Goal: Contribute content: Add original content to the website for others to see

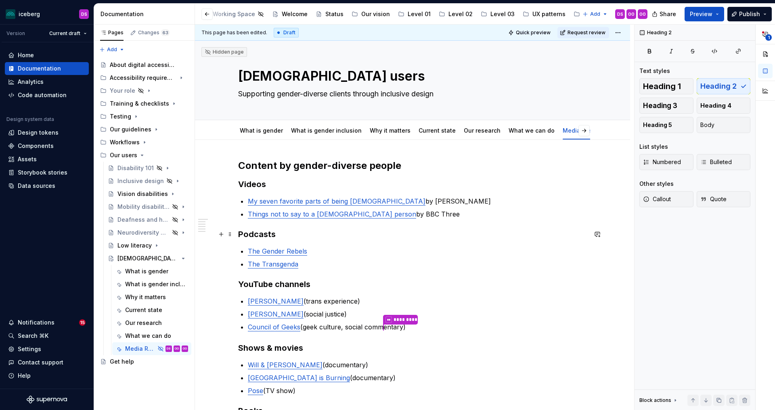
scroll to position [51, 0]
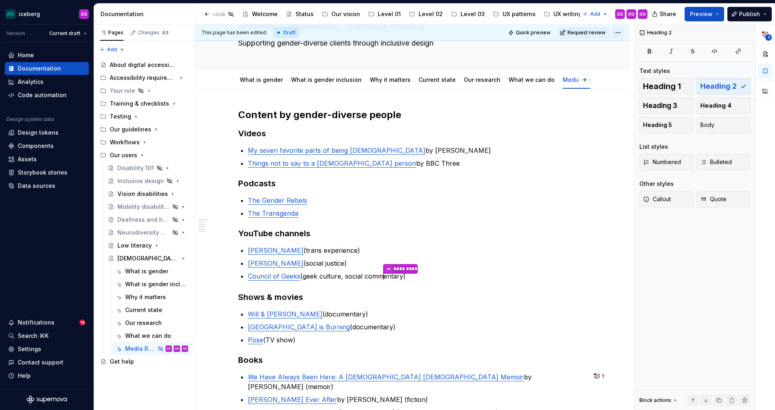
click at [625, 33] on html "iceberg DS Version Current draft Home Documentation Analytics Code automation D…" at bounding box center [387, 205] width 775 height 410
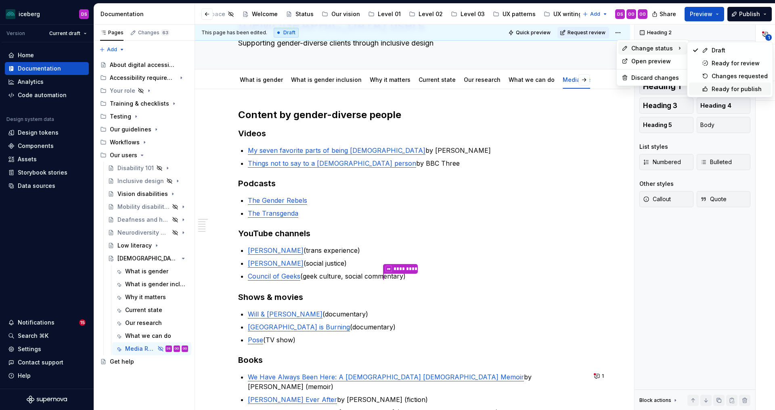
click at [725, 90] on div "Ready for publish" at bounding box center [740, 89] width 56 height 8
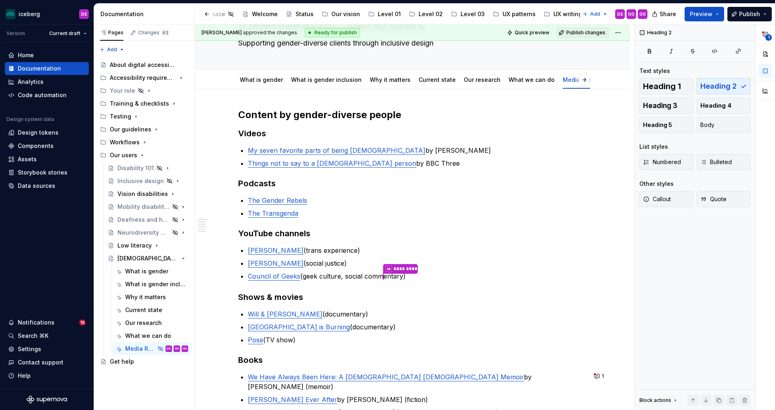
scroll to position [0, 0]
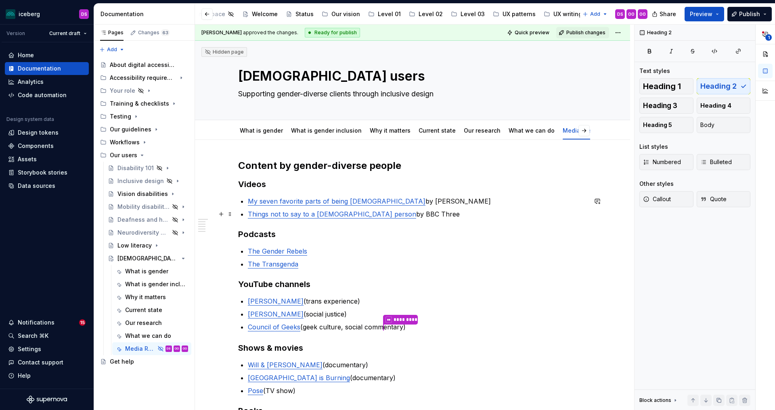
click at [581, 211] on p "Things not to say to a [DEMOGRAPHIC_DATA] person by BBC Three" at bounding box center [417, 214] width 339 height 10
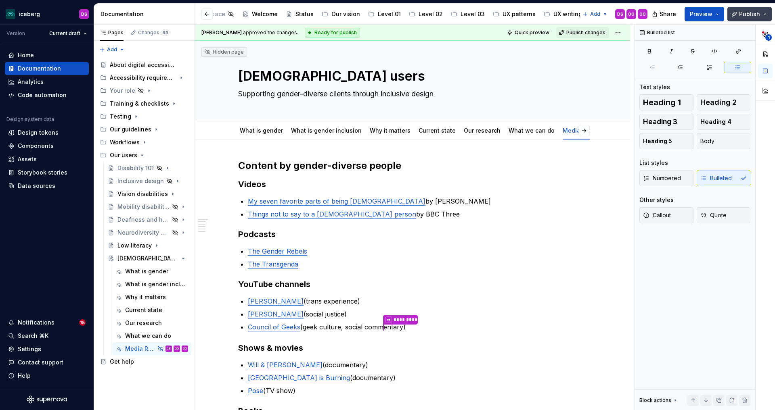
click at [752, 15] on span "Publish" at bounding box center [749, 14] width 21 height 8
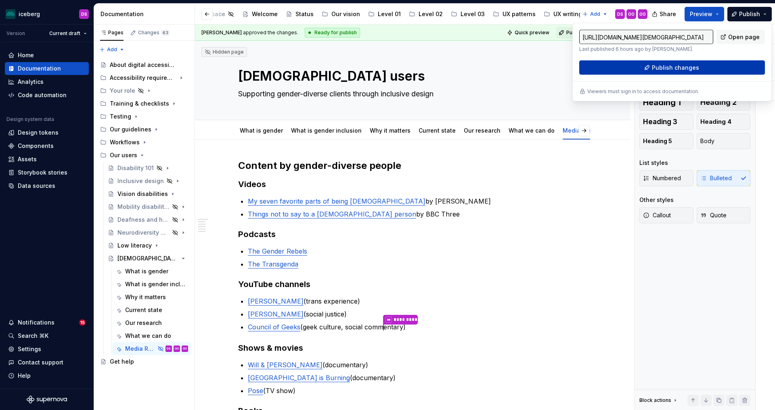
type textarea "*"
click at [665, 65] on span "Publish changes" at bounding box center [675, 68] width 47 height 8
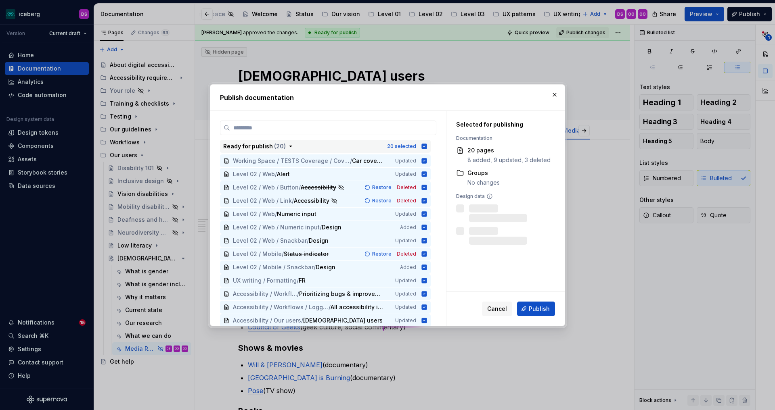
click at [427, 146] on icon "button" at bounding box center [424, 146] width 5 height 5
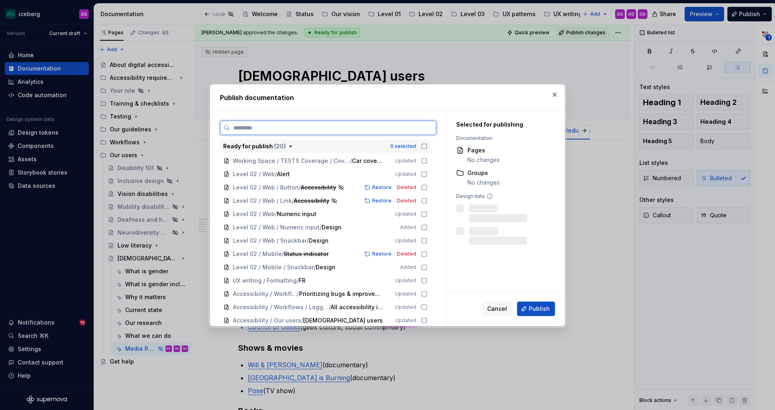
click at [412, 130] on input "search" at bounding box center [333, 128] width 206 height 8
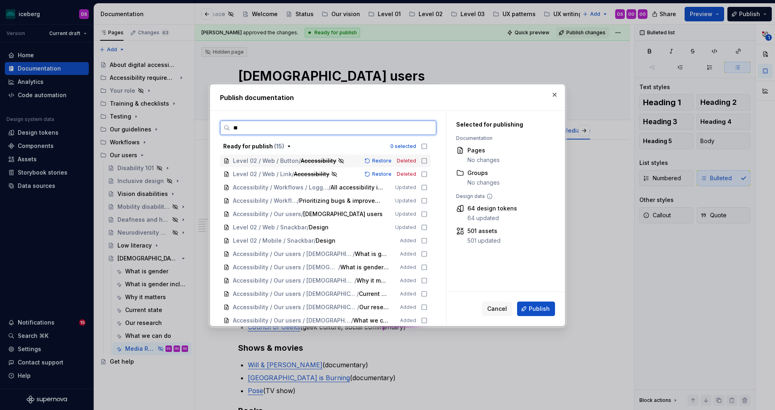
type input "*"
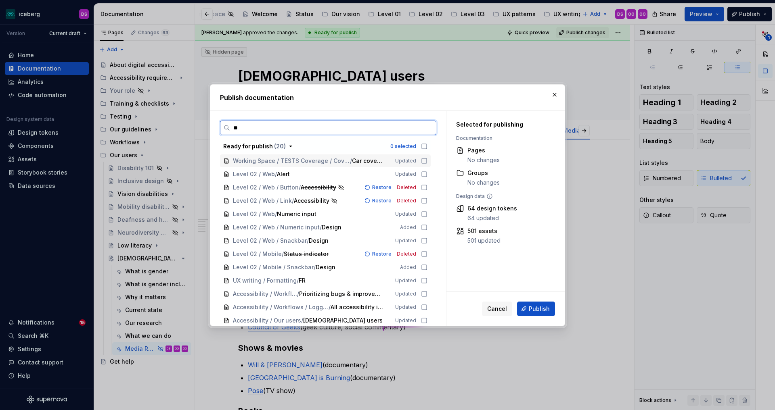
type input "***"
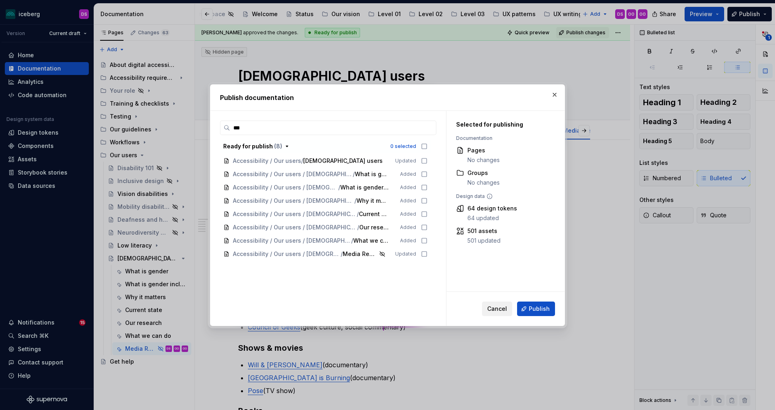
click at [500, 308] on span "Cancel" at bounding box center [497, 309] width 20 height 8
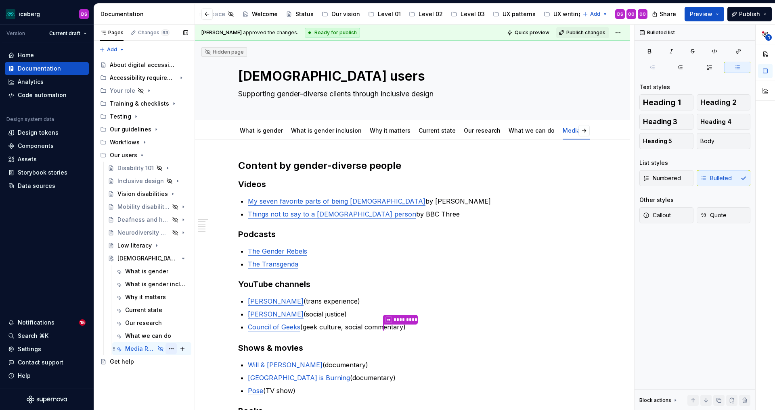
click at [171, 350] on button "Page tree" at bounding box center [170, 348] width 11 height 11
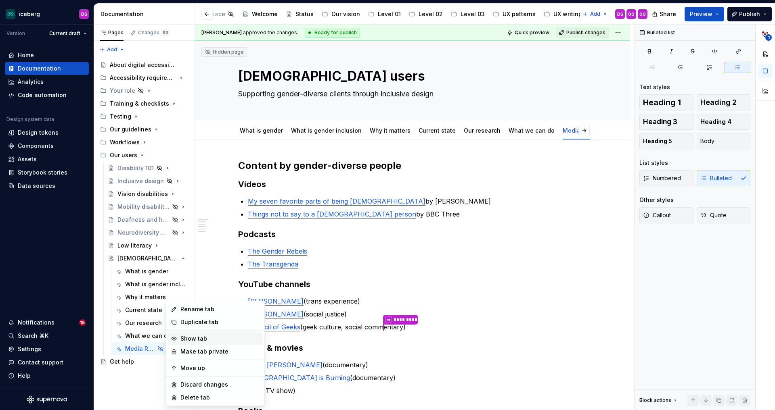
click at [217, 341] on div "Show tab" at bounding box center [219, 339] width 79 height 8
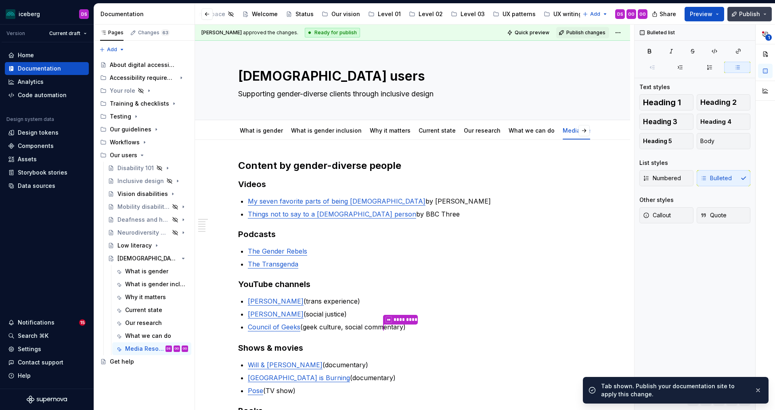
click at [748, 21] on button "Publish" at bounding box center [749, 14] width 44 height 15
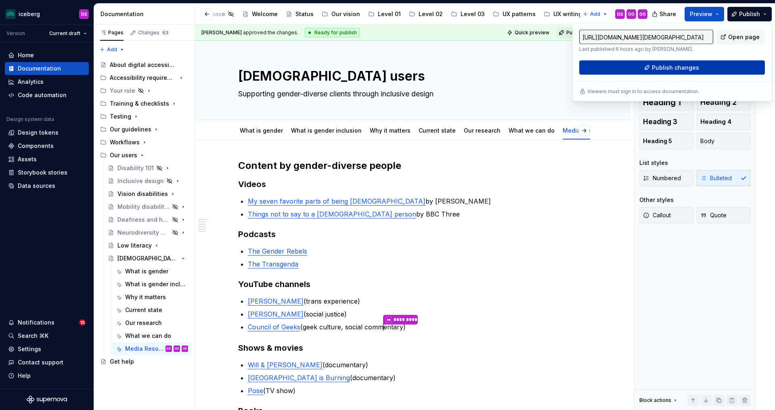
click at [682, 67] on span "Publish changes" at bounding box center [675, 68] width 47 height 8
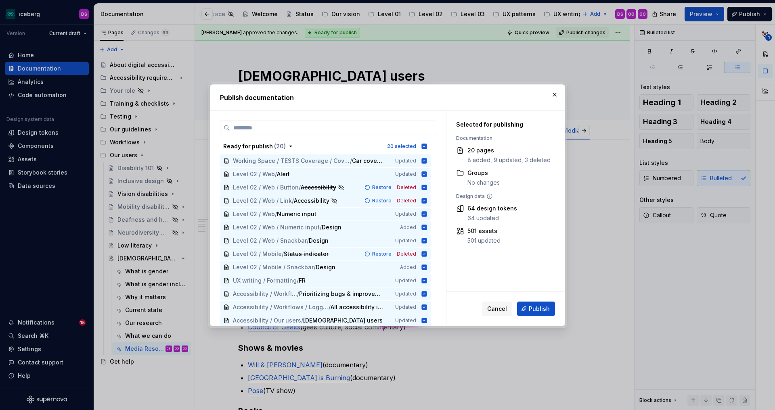
type textarea "*"
click at [427, 149] on icon "button" at bounding box center [424, 146] width 5 height 5
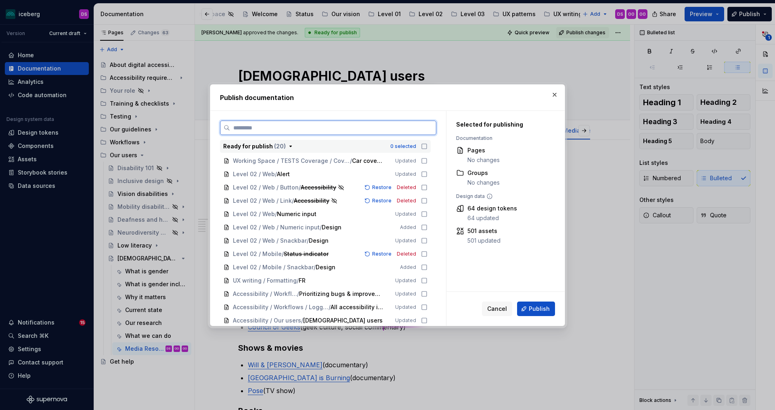
click at [425, 132] on input "search" at bounding box center [333, 128] width 206 height 8
type input "***"
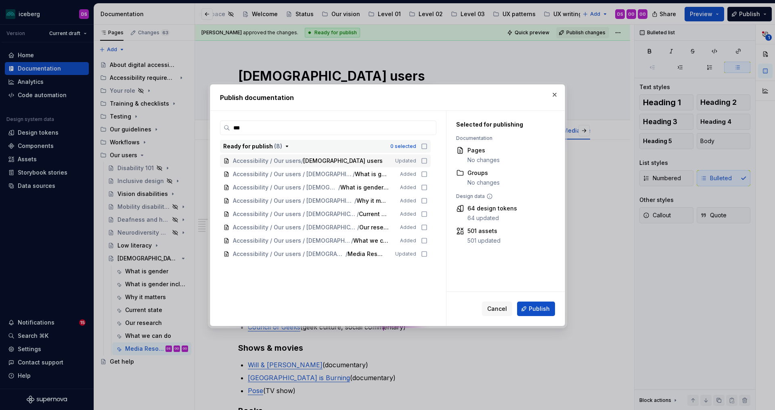
click at [427, 147] on icon "button" at bounding box center [424, 146] width 6 height 6
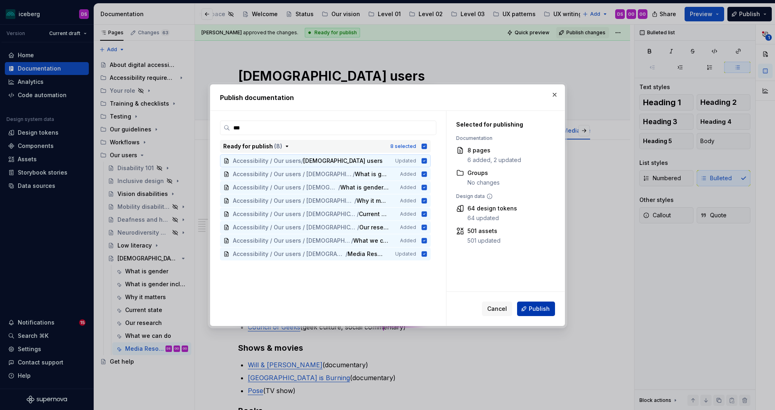
click at [536, 306] on span "Publish" at bounding box center [539, 309] width 21 height 8
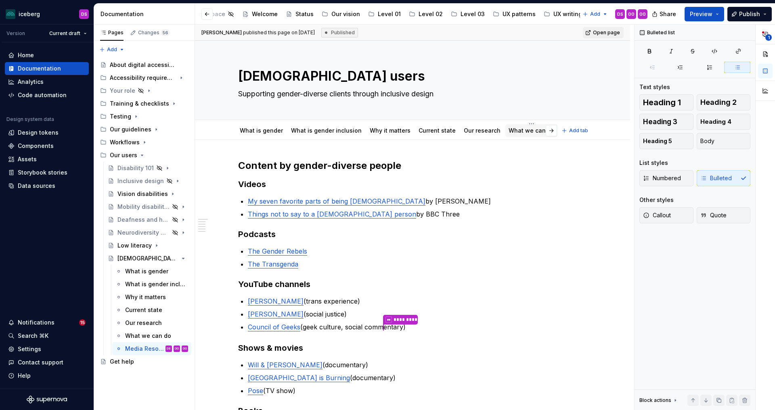
type textarea "*"
